Goal: Find specific page/section: Find specific page/section

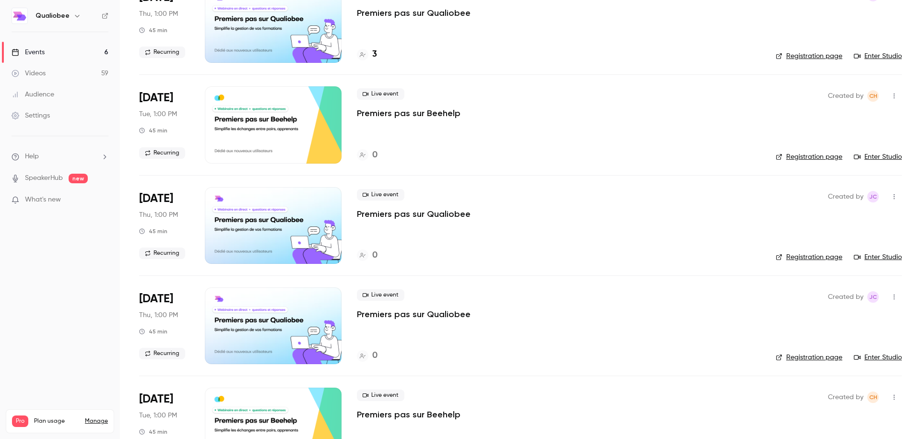
scroll to position [50, 0]
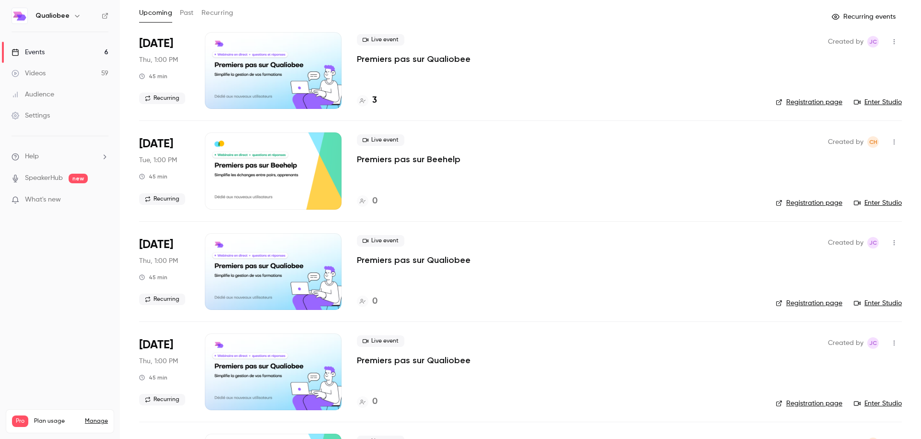
click at [377, 98] on h4 "3" at bounding box center [374, 100] width 5 height 13
